Goal: Task Accomplishment & Management: Manage account settings

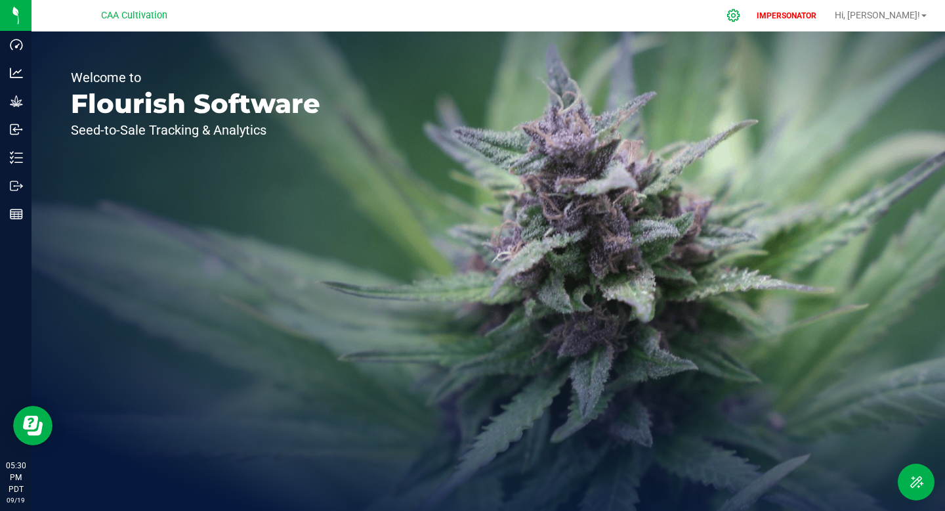
click at [740, 18] on icon at bounding box center [733, 15] width 12 height 12
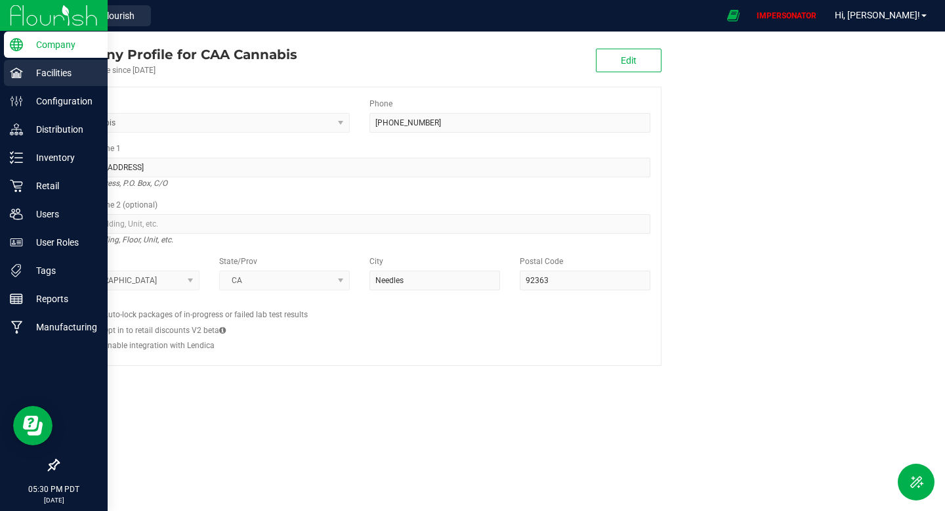
click at [25, 69] on p "Facilities" at bounding box center [62, 73] width 79 height 16
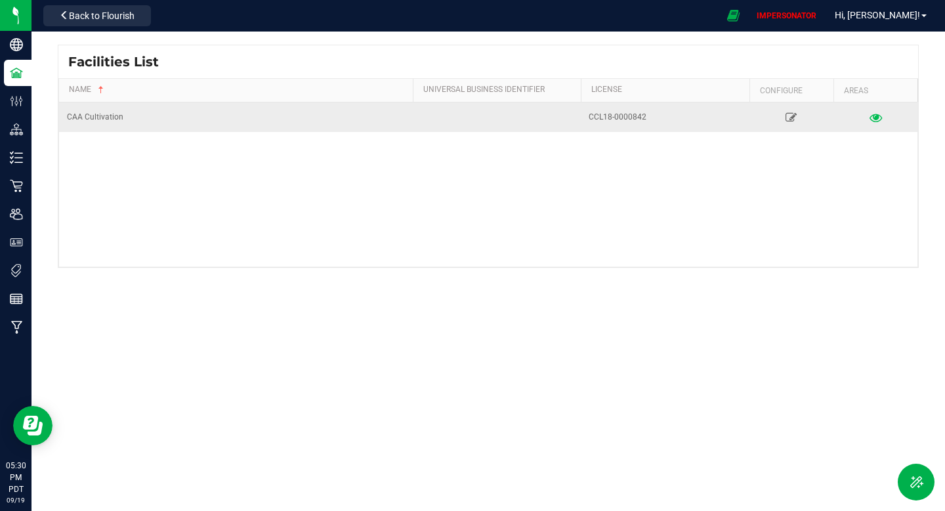
click at [882, 117] on link at bounding box center [875, 116] width 75 height 21
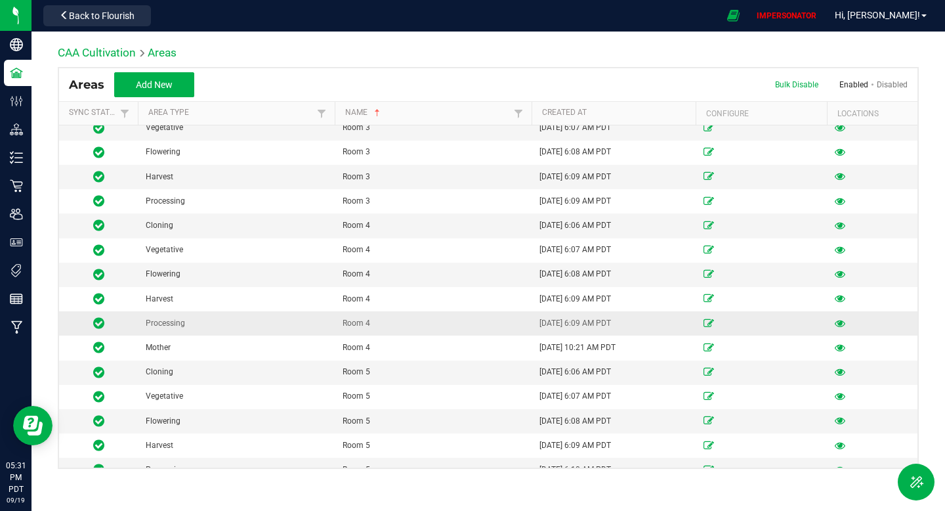
scroll to position [486, 0]
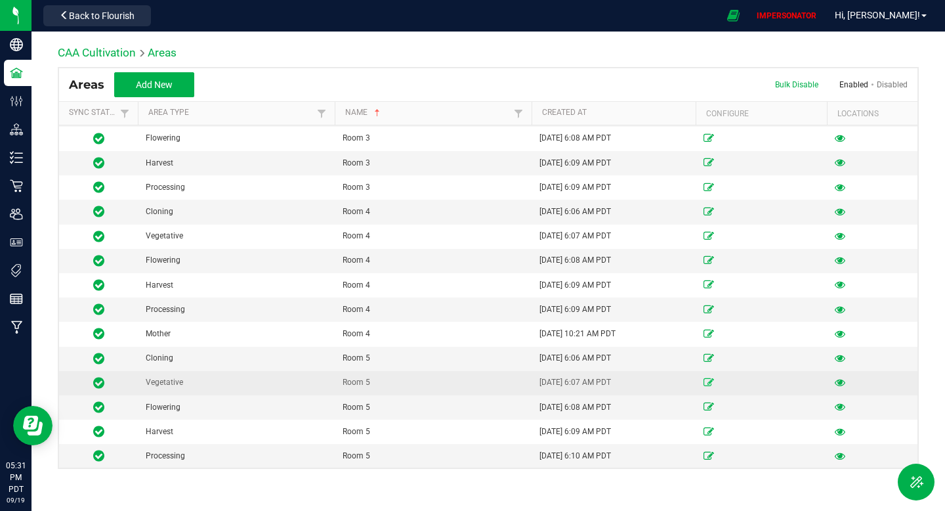
click at [705, 378] on icon at bounding box center [709, 382] width 11 height 8
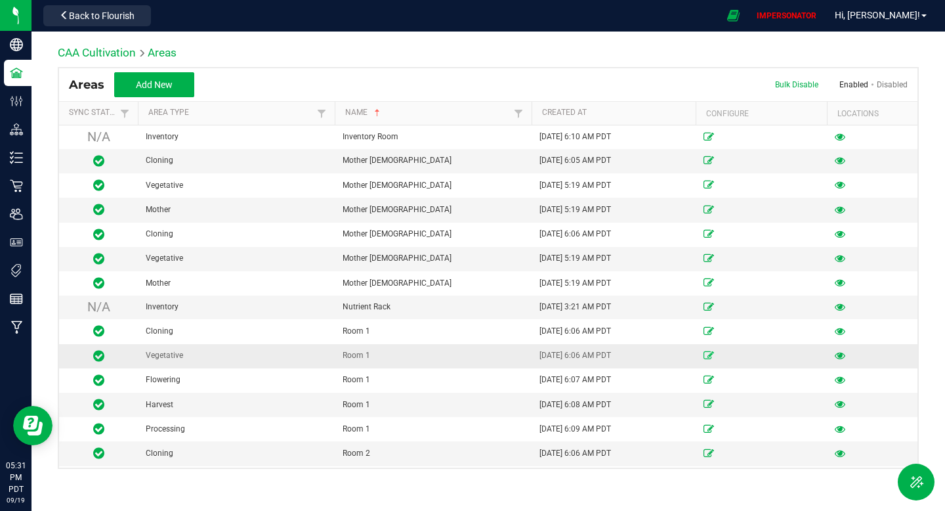
click at [708, 356] on icon at bounding box center [709, 355] width 11 height 8
click at [101, 358] on icon at bounding box center [98, 355] width 11 height 13
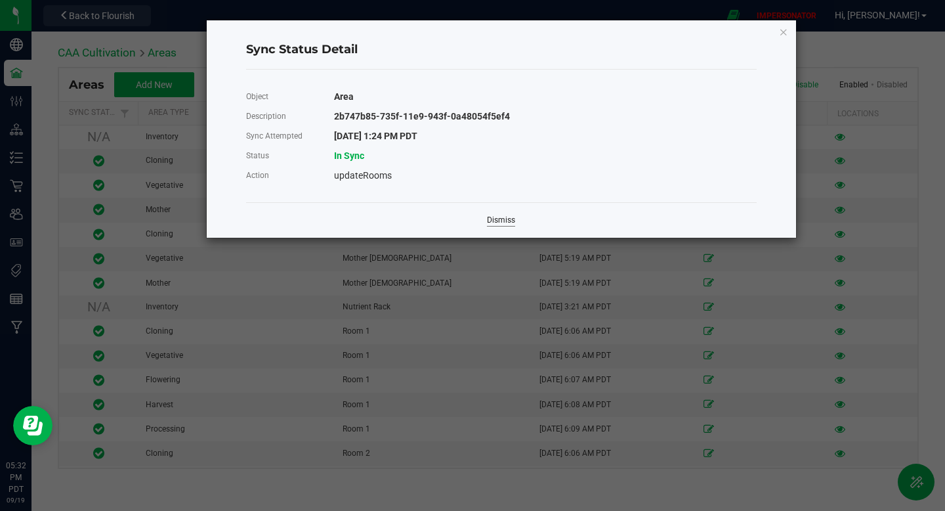
click at [508, 215] on link "Dismiss" at bounding box center [501, 220] width 28 height 11
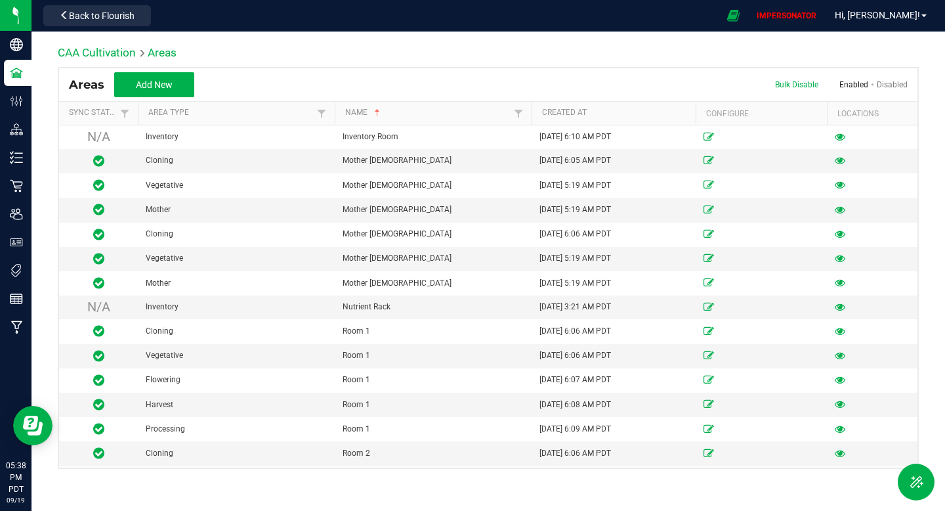
scroll to position [14, 0]
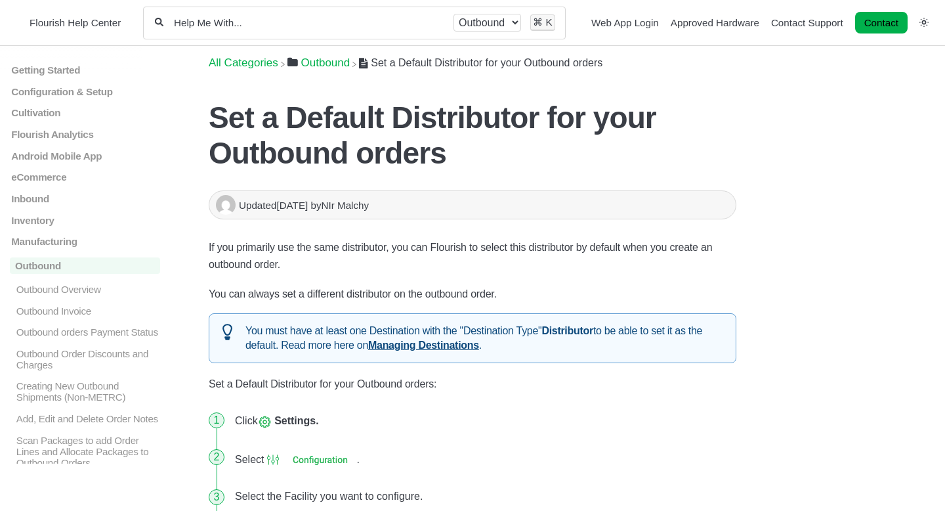
scroll to position [30, 0]
